Goal: Information Seeking & Learning: Learn about a topic

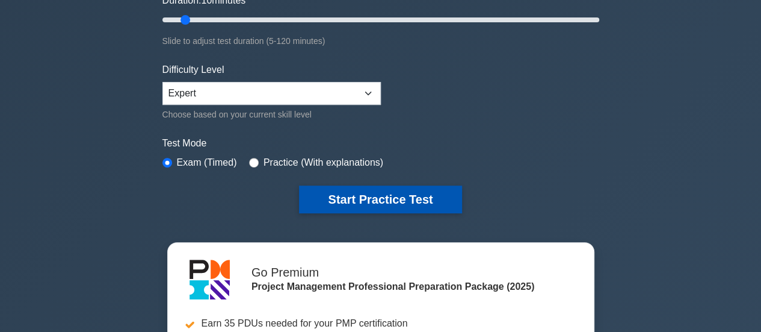
click at [374, 199] on button "Start Practice Test" at bounding box center [380, 199] width 163 height 28
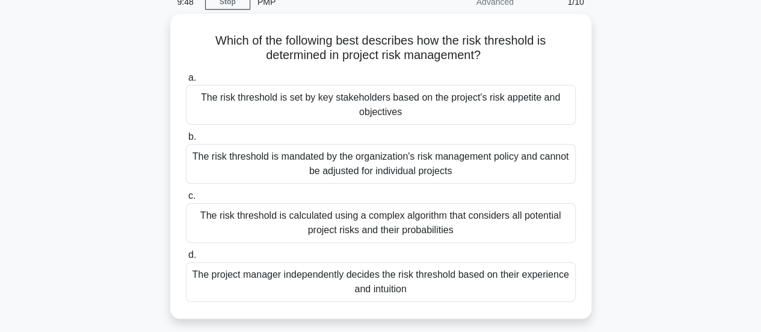
scroll to position [61, 0]
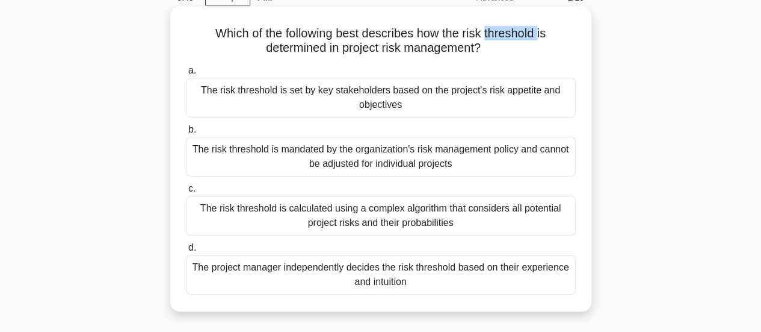
drag, startPoint x: 542, startPoint y: 35, endPoint x: 487, endPoint y: 36, distance: 55.4
click at [487, 36] on h5 "Which of the following best describes how the risk threshold is determined in p…" at bounding box center [381, 41] width 392 height 30
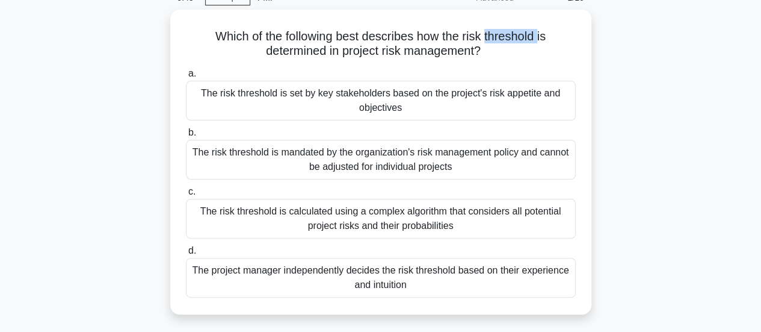
copy h5 "threshold"
click at [114, 133] on div "Which of the following best describes how the risk threshold is determined in p…" at bounding box center [381, 169] width 686 height 319
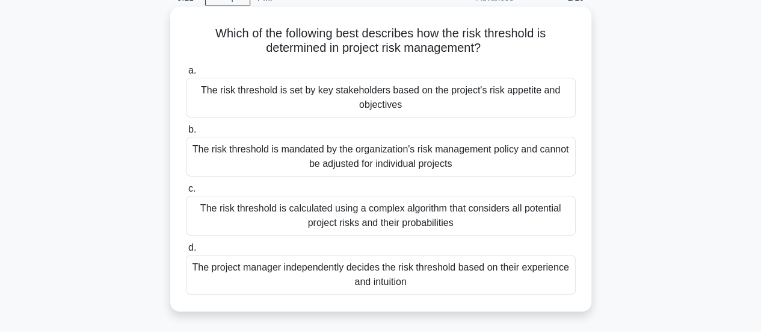
click at [347, 215] on div "The risk threshold is calculated using a complex algorithm that considers all p…" at bounding box center [381, 216] width 390 height 40
click at [186, 193] on input "c. The risk threshold is calculated using a complex algorithm that considers al…" at bounding box center [186, 189] width 0 height 8
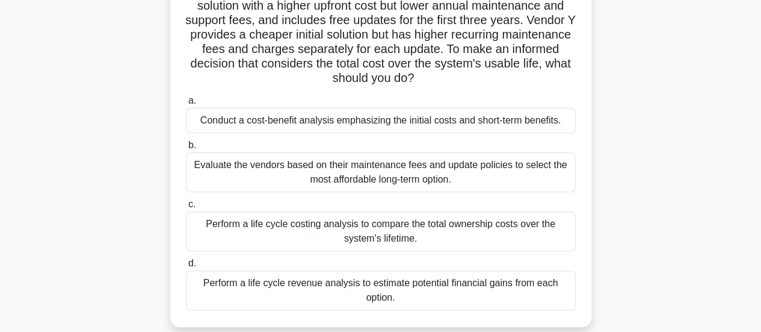
scroll to position [181, 0]
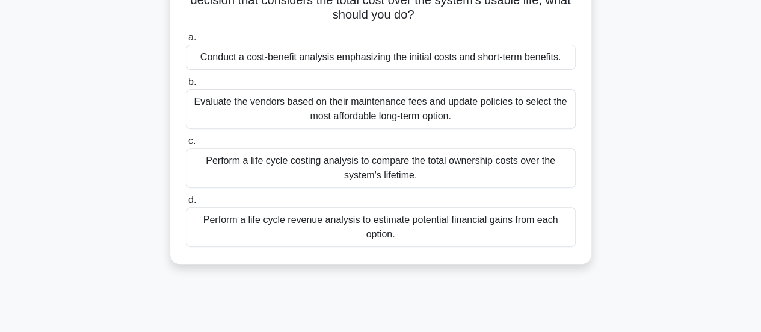
click at [321, 234] on div "Perform a life cycle revenue analysis to estimate potential financial gains fro…" at bounding box center [381, 227] width 390 height 40
click at [186, 204] on input "d. Perform a life cycle revenue analysis to estimate potential financial gains …" at bounding box center [186, 200] width 0 height 8
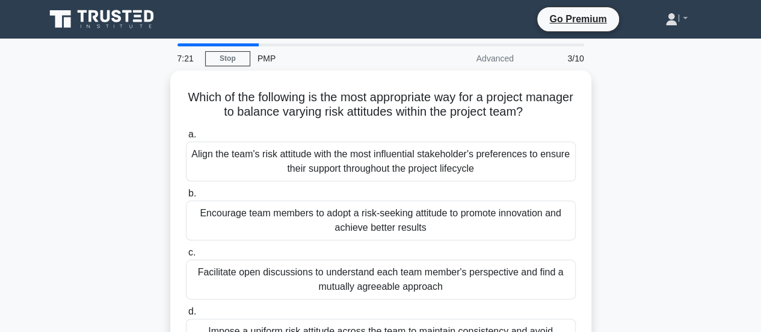
scroll to position [60, 0]
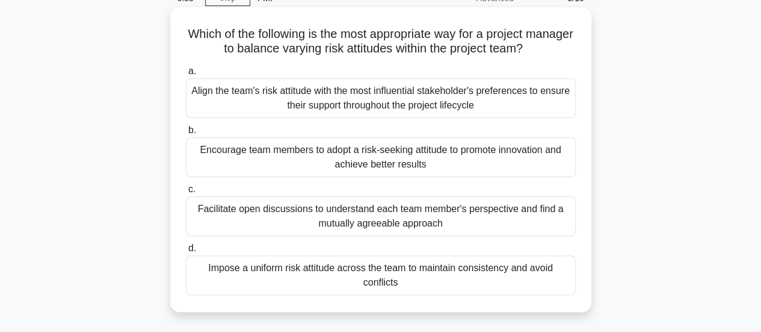
click at [498, 216] on div "Facilitate open discussions to understand each team member's perspective and fi…" at bounding box center [381, 216] width 390 height 40
click at [186, 193] on input "c. Facilitate open discussions to understand each team member's perspective and…" at bounding box center [186, 189] width 0 height 8
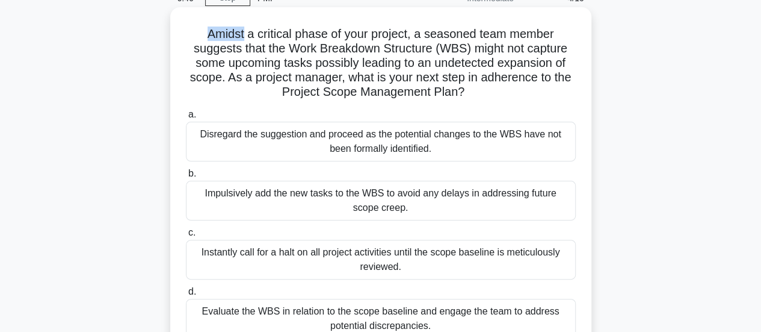
drag, startPoint x: 199, startPoint y: 33, endPoint x: 243, endPoint y: 35, distance: 44.0
click at [243, 35] on h5 "Amidst a critical phase of your project, a seasoned team member suggests that t…" at bounding box center [381, 62] width 392 height 73
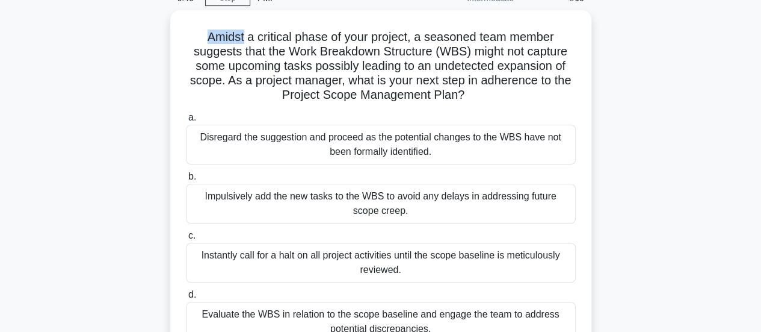
copy h5 "Amidst"
click at [113, 163] on div "Amidst a critical phase of your project, a seasoned team member suggests that t…" at bounding box center [381, 191] width 686 height 362
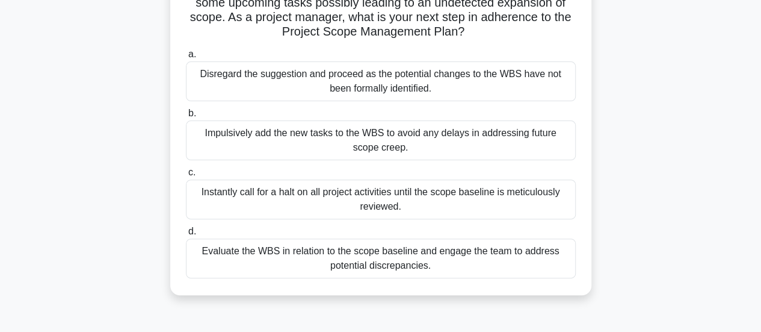
click at [442, 265] on div "Evaluate the WBS in relation to the scope baseline and engage the team to addre…" at bounding box center [381, 258] width 390 height 40
click at [186, 235] on input "d. Evaluate the WBS in relation to the scope baseline and engage the team to ad…" at bounding box center [186, 232] width 0 height 8
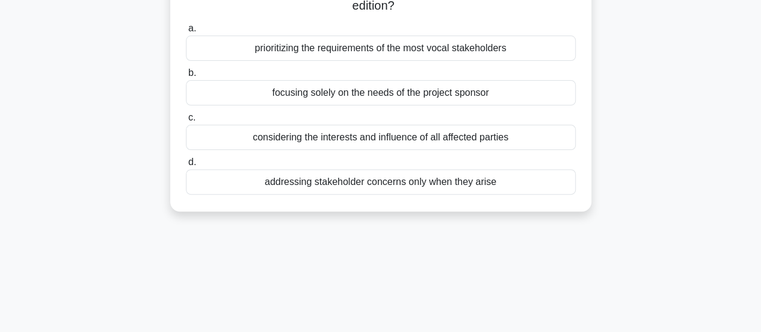
scroll to position [0, 0]
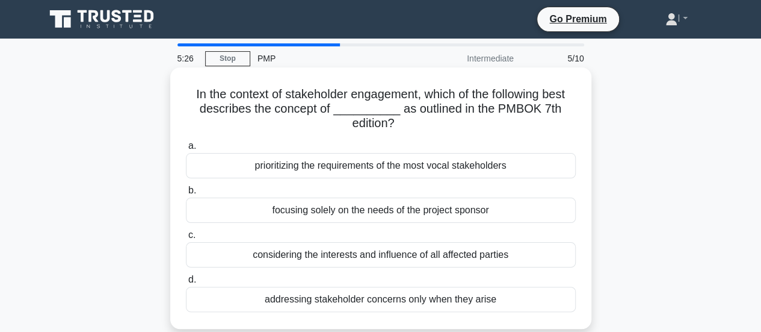
click at [518, 257] on div "considering the interests and influence of all affected parties" at bounding box center [381, 254] width 390 height 25
click at [186, 239] on input "c. considering the interests and influence of all affected parties" at bounding box center [186, 235] width 0 height 8
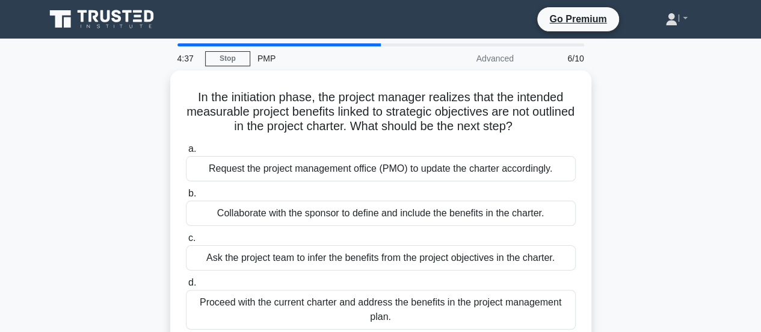
scroll to position [60, 0]
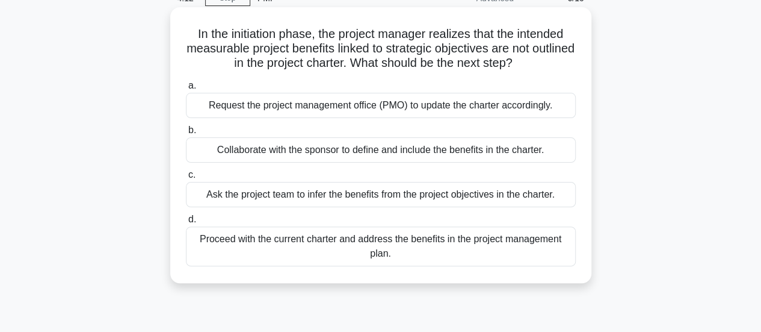
click at [435, 153] on div "Collaborate with the sponsor to define and include the benefits in the charter." at bounding box center [381, 149] width 390 height 25
click at [186, 134] on input "b. Collaborate with the sponsor to define and include the benefits in the chart…" at bounding box center [186, 130] width 0 height 8
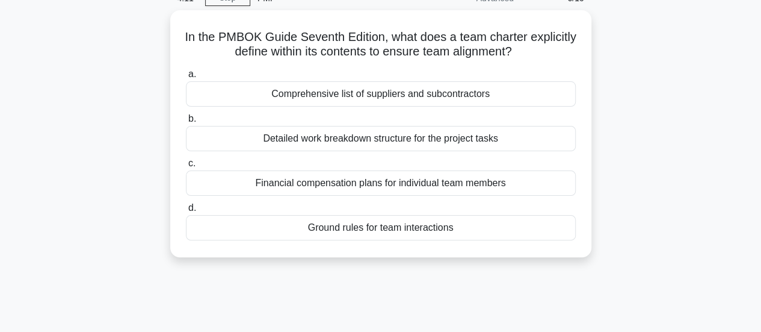
scroll to position [0, 0]
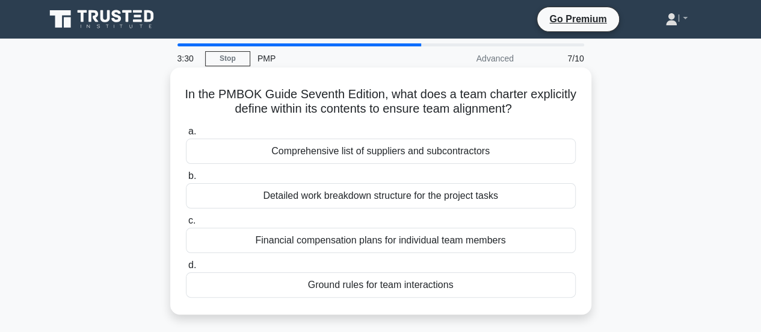
click at [405, 290] on div "Ground rules for team interactions" at bounding box center [381, 284] width 390 height 25
click at [186, 269] on input "d. Ground rules for team interactions" at bounding box center [186, 265] width 0 height 8
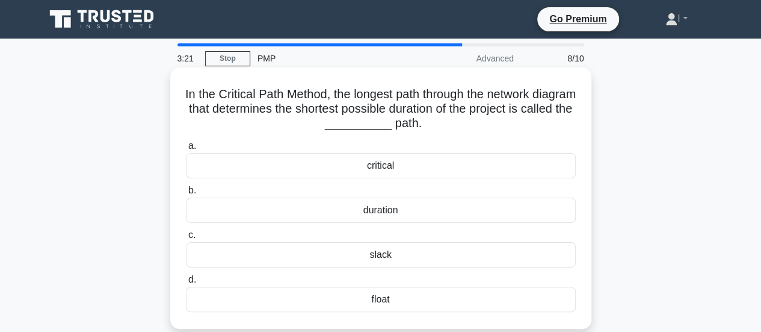
click at [537, 162] on div "critical" at bounding box center [381, 165] width 390 height 25
click at [186, 150] on input "a. critical" at bounding box center [186, 146] width 0 height 8
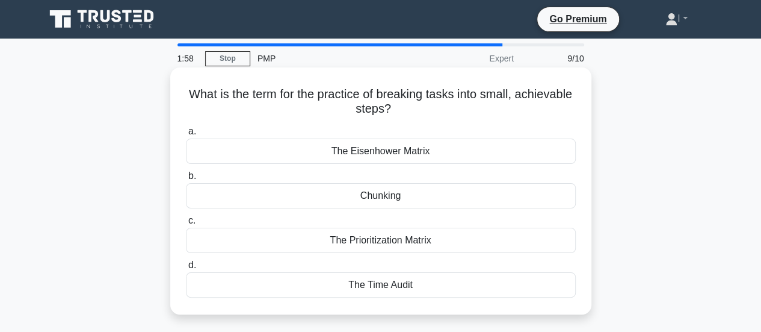
click at [468, 245] on div "The Prioritization Matrix" at bounding box center [381, 240] width 390 height 25
click at [186, 225] on input "c. The Prioritization Matrix" at bounding box center [186, 221] width 0 height 8
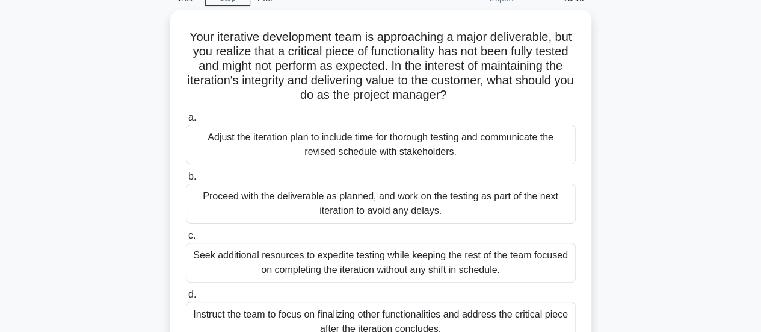
scroll to position [120, 0]
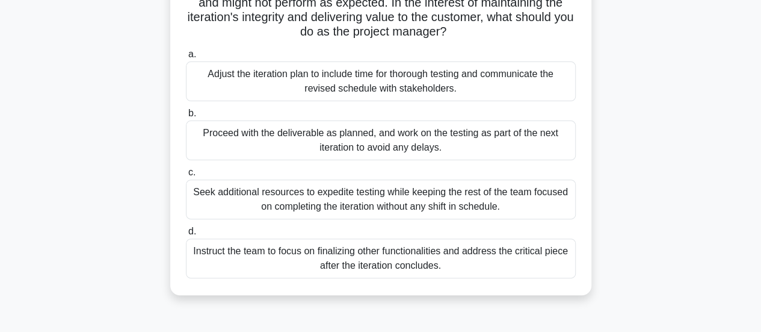
click at [445, 82] on div "Adjust the iteration plan to include time for thorough testing and communicate …" at bounding box center [381, 81] width 390 height 40
click at [186, 58] on input "a. Adjust the iteration plan to include time for thorough testing and communica…" at bounding box center [186, 55] width 0 height 8
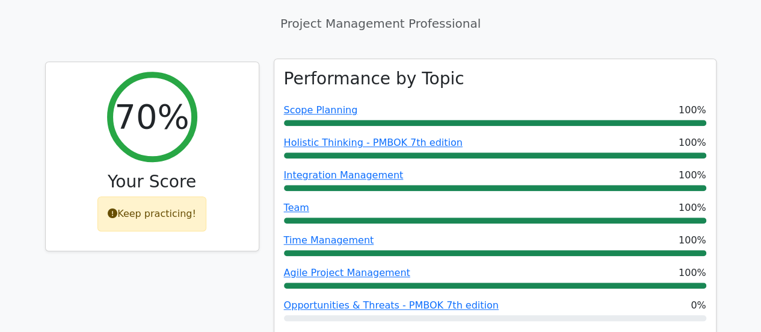
scroll to position [421, 0]
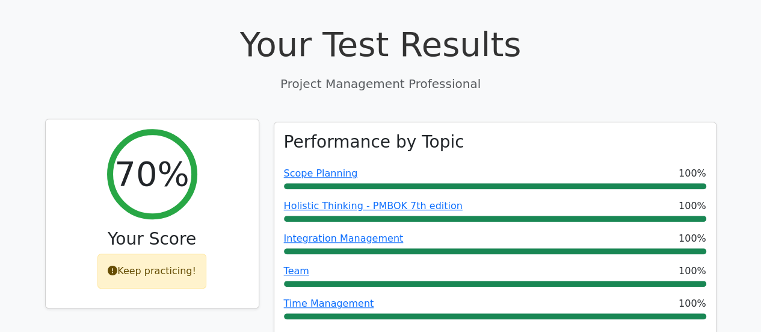
click at [117, 265] on icon at bounding box center [113, 270] width 10 height 10
click at [171, 253] on div "Keep practicing!" at bounding box center [152, 270] width 109 height 35
click at [246, 222] on div "70% Your Score Keep practicing!" at bounding box center [152, 213] width 213 height 189
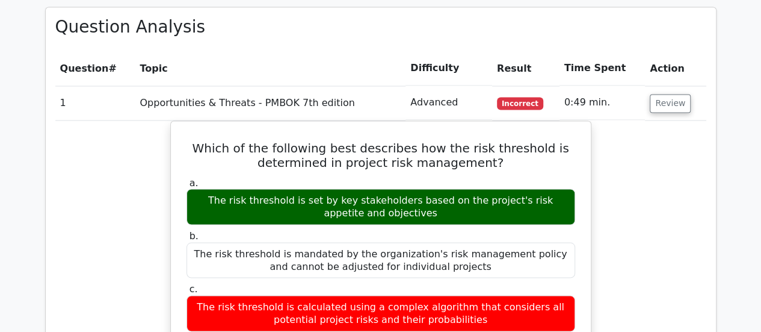
scroll to position [963, 0]
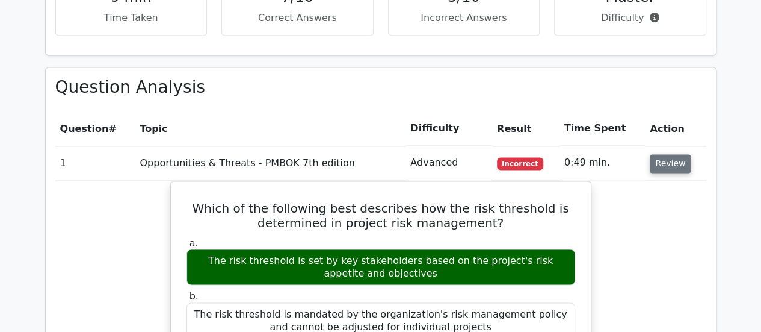
click at [672, 154] on button "Review" at bounding box center [670, 163] width 41 height 19
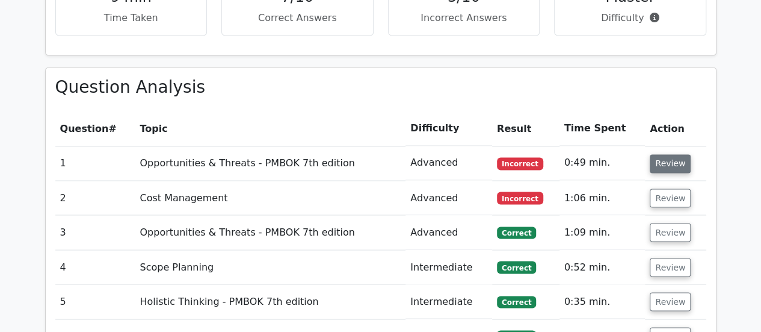
click at [672, 154] on button "Review" at bounding box center [670, 163] width 41 height 19
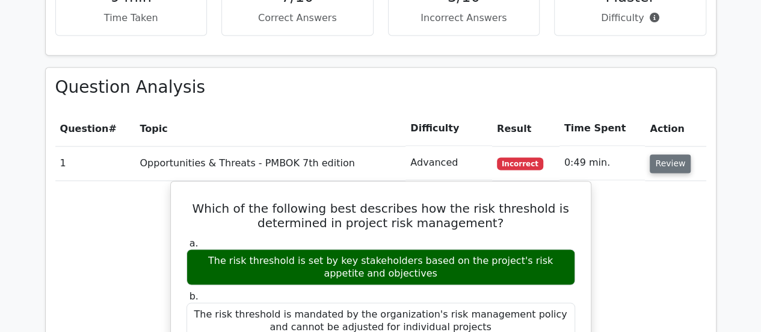
click at [672, 154] on button "Review" at bounding box center [670, 163] width 41 height 19
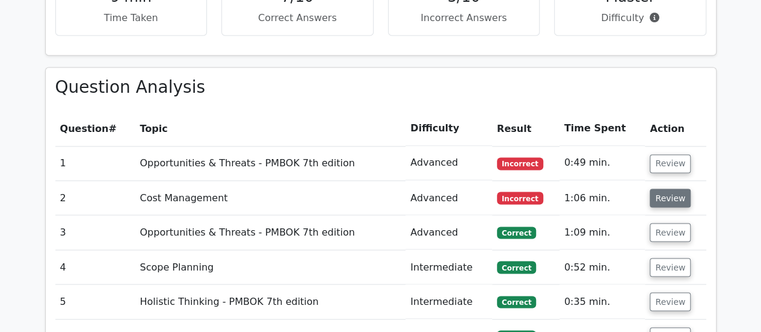
click at [668, 188] on button "Review" at bounding box center [670, 197] width 41 height 19
click at [664, 188] on button "Review" at bounding box center [670, 197] width 41 height 19
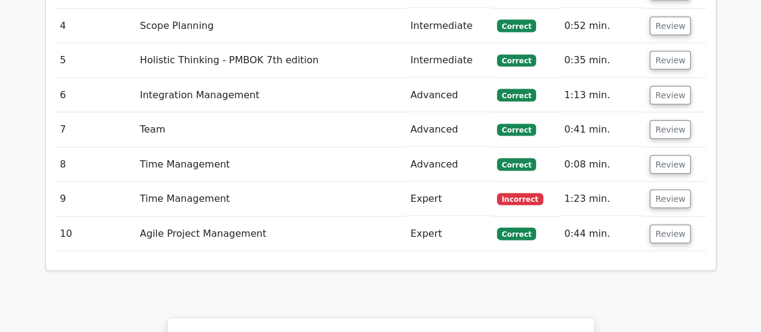
scroll to position [1023, 0]
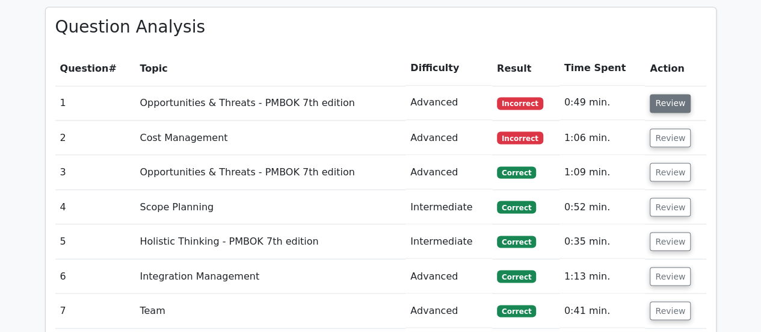
click at [669, 94] on button "Review" at bounding box center [670, 103] width 41 height 19
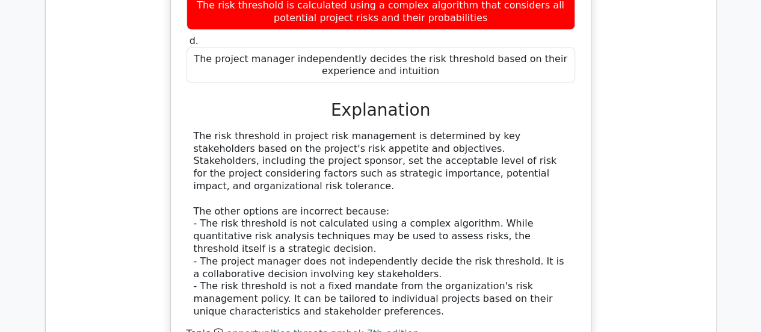
scroll to position [1565, 0]
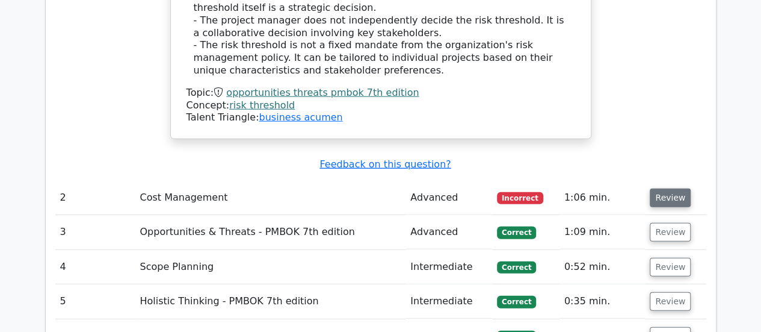
click at [669, 188] on button "Review" at bounding box center [670, 197] width 41 height 19
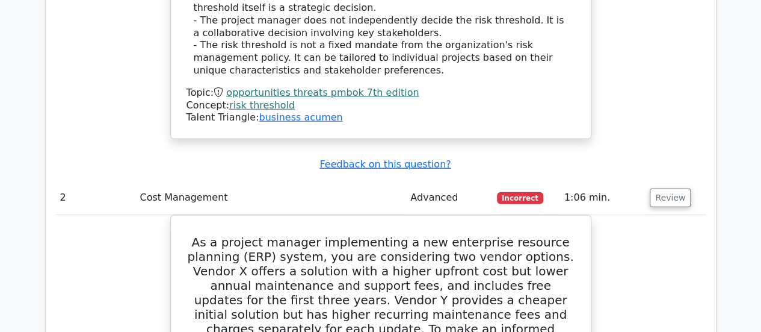
scroll to position [1505, 0]
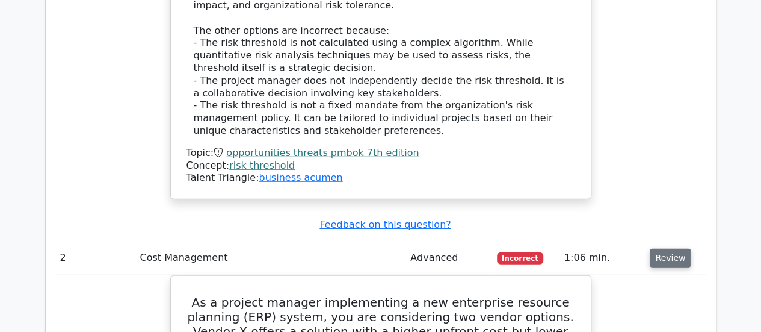
click at [667, 249] on button "Review" at bounding box center [670, 258] width 41 height 19
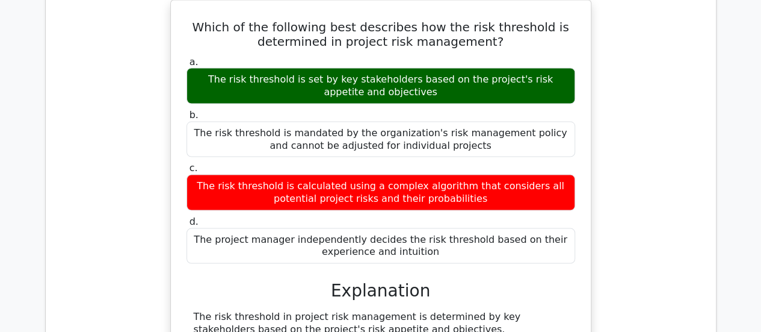
scroll to position [963, 0]
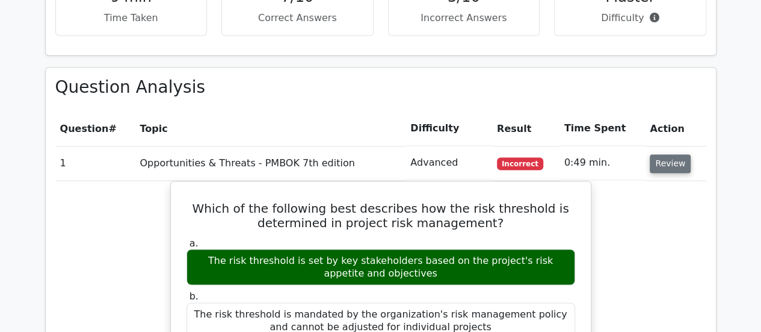
click at [665, 154] on button "Review" at bounding box center [670, 163] width 41 height 19
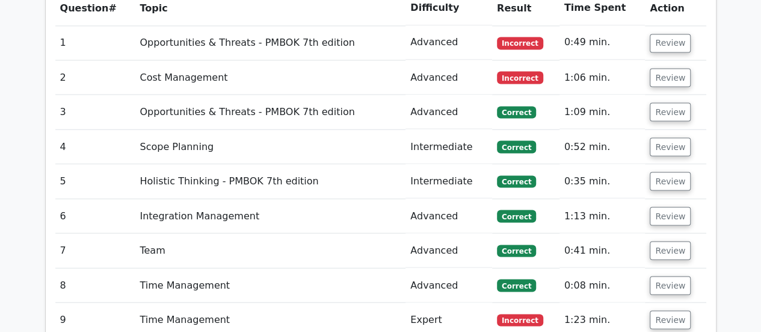
scroll to position [1144, 0]
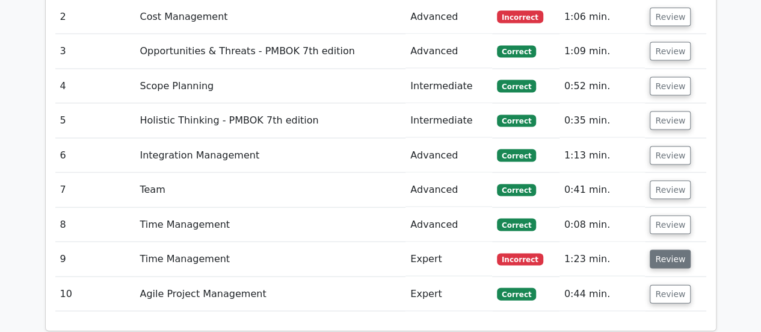
click at [675, 250] on button "Review" at bounding box center [670, 259] width 41 height 19
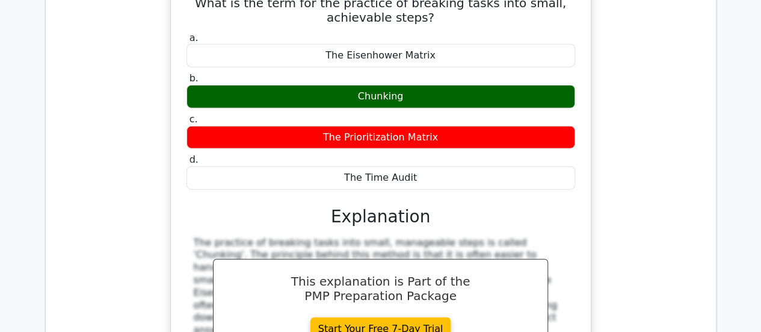
scroll to position [1264, 0]
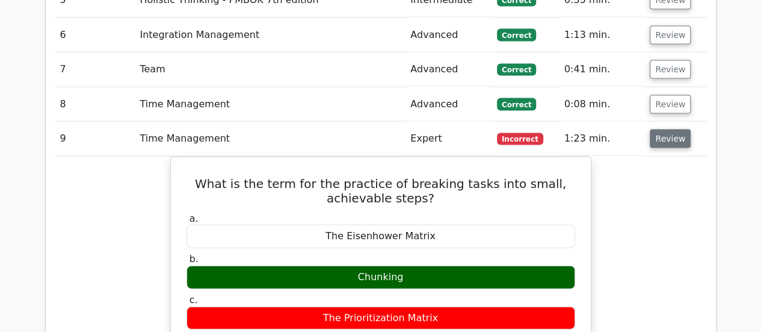
click at [665, 129] on button "Review" at bounding box center [670, 138] width 41 height 19
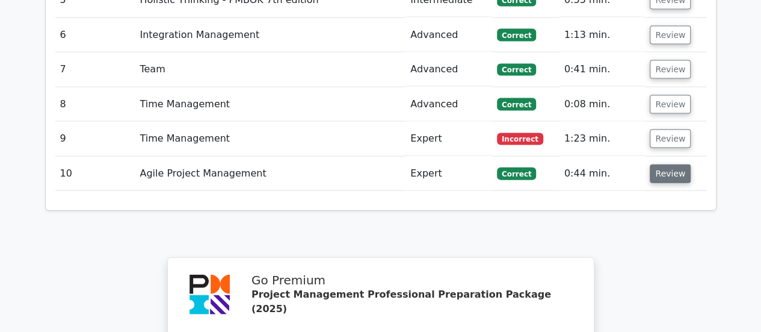
click at [665, 164] on button "Review" at bounding box center [670, 173] width 41 height 19
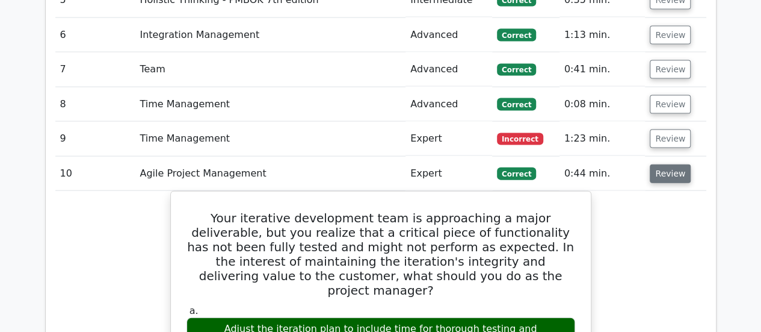
click at [661, 164] on button "Review" at bounding box center [670, 173] width 41 height 19
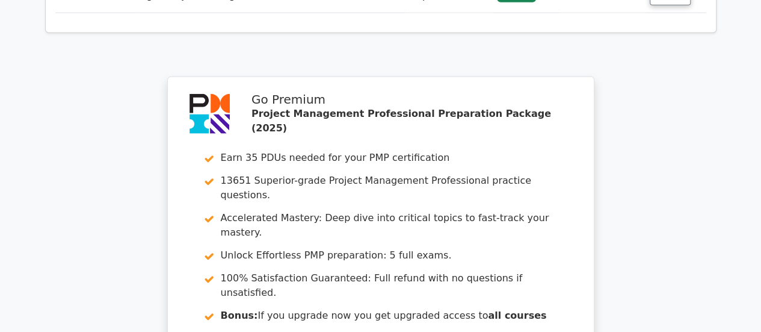
scroll to position [1658, 0]
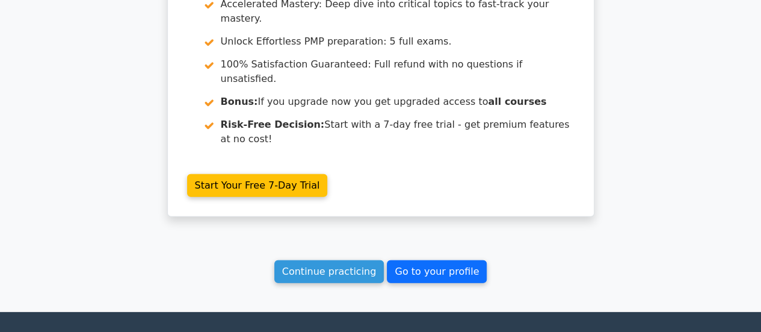
click at [456, 260] on link "Go to your profile" at bounding box center [437, 271] width 100 height 23
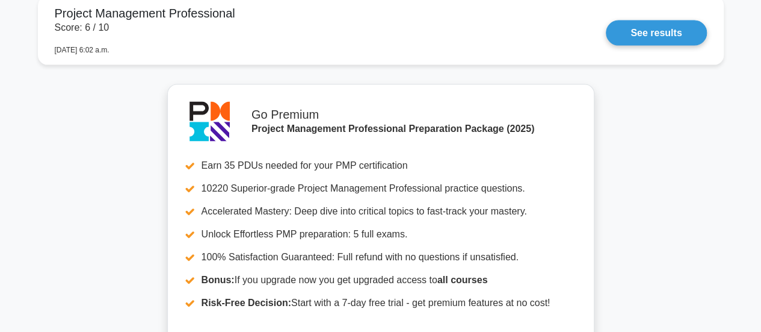
scroll to position [963, 0]
